Goal: Information Seeking & Learning: Learn about a topic

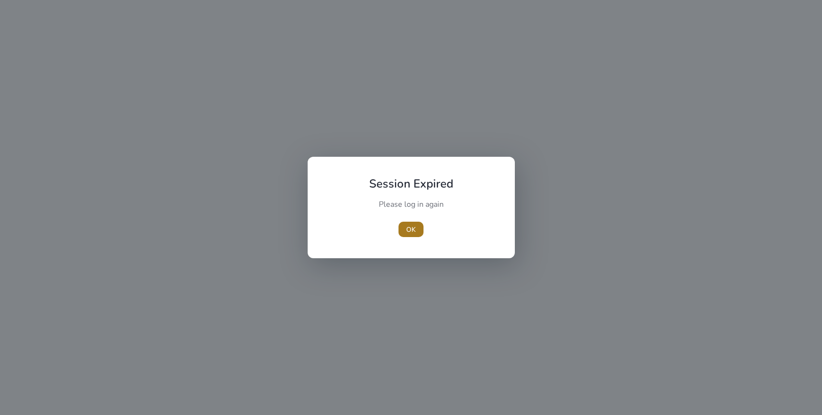
click at [414, 233] on span "OK" at bounding box center [411, 229] width 10 height 10
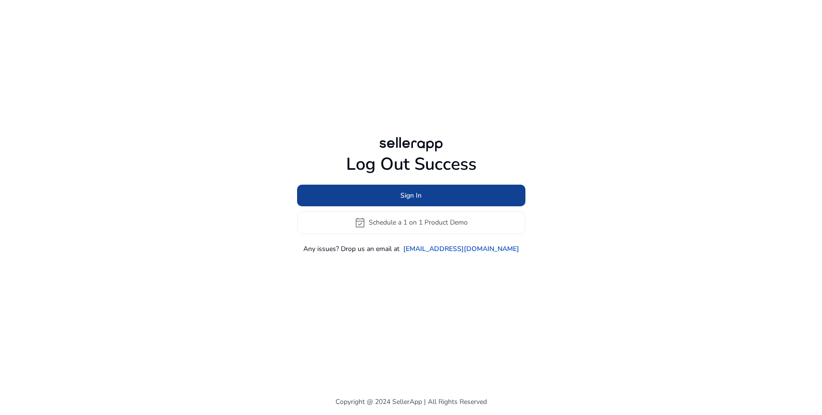
click at [454, 197] on span at bounding box center [411, 195] width 228 height 23
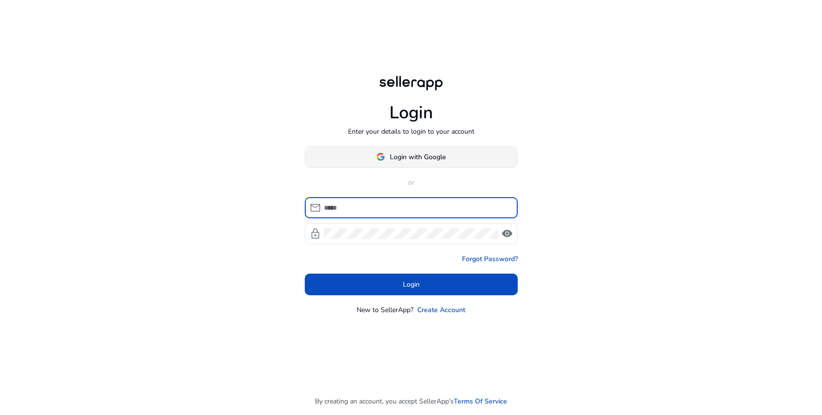
click at [463, 161] on span at bounding box center [411, 156] width 212 height 23
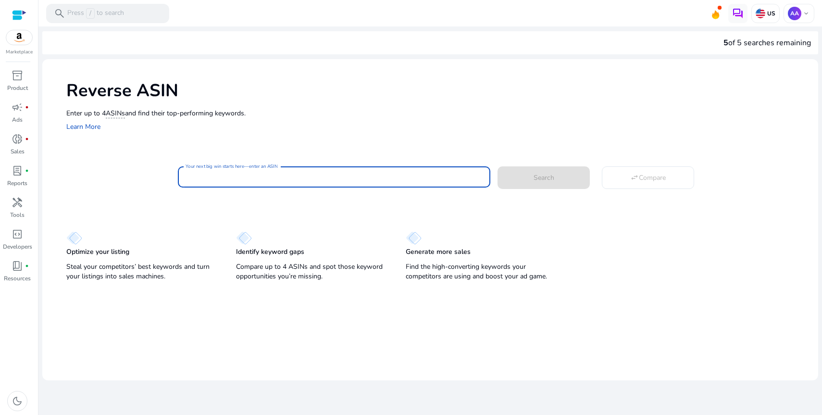
drag, startPoint x: 357, startPoint y: 174, endPoint x: 416, endPoint y: 171, distance: 59.7
click at [358, 174] on input "Your next big win starts here—enter an ASIN" at bounding box center [334, 177] width 297 height 11
paste input "**********"
type input "**********"
click at [519, 178] on span at bounding box center [543, 177] width 92 height 23
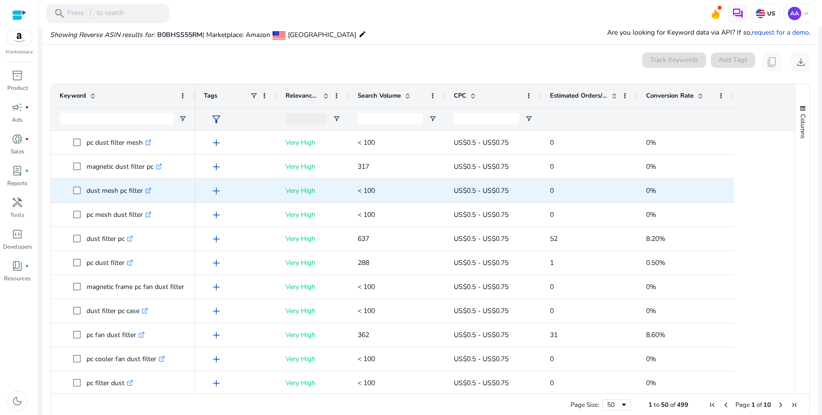
scroll to position [103, 0]
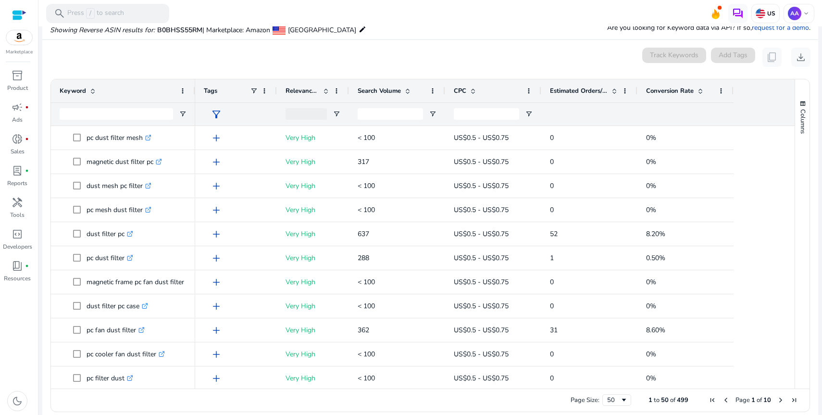
click at [146, 91] on div "Keyword" at bounding box center [118, 91] width 116 height 18
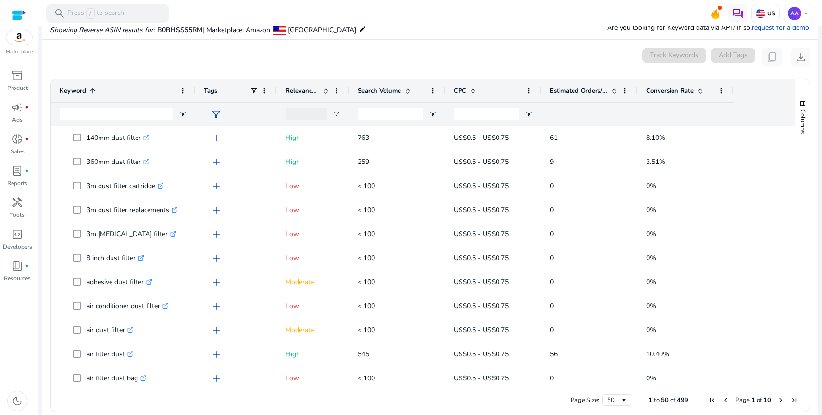
click at [110, 86] on div "Keyword 1" at bounding box center [118, 91] width 116 height 18
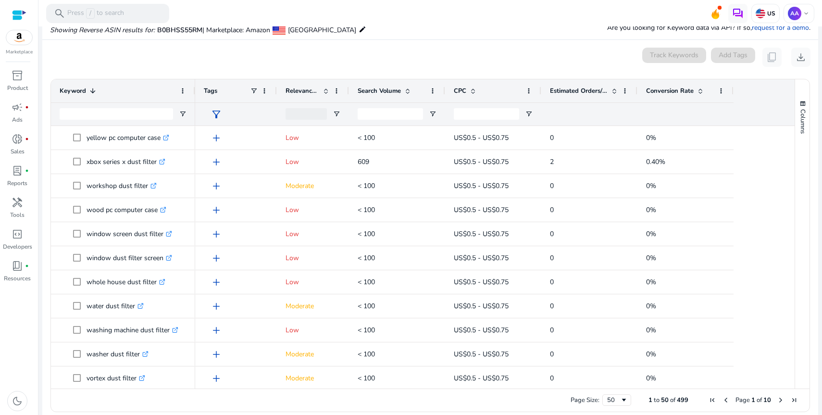
click at [128, 91] on div "Keyword 1" at bounding box center [118, 91] width 116 height 18
